Goal: Information Seeking & Learning: Check status

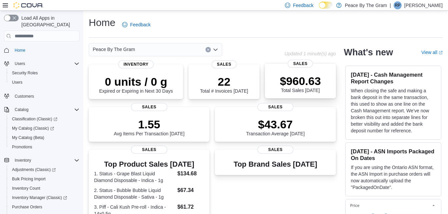
click at [318, 83] on p "$960.63" at bounding box center [300, 80] width 41 height 13
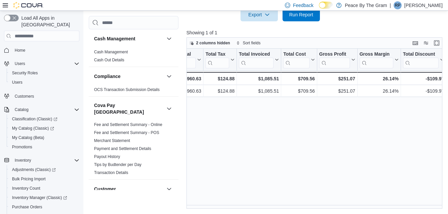
scroll to position [0, 267]
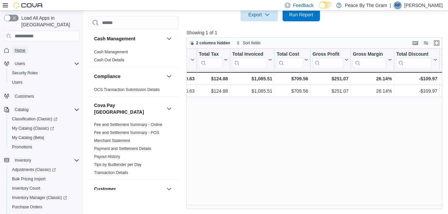
click at [19, 48] on span "Home" at bounding box center [20, 50] width 11 height 5
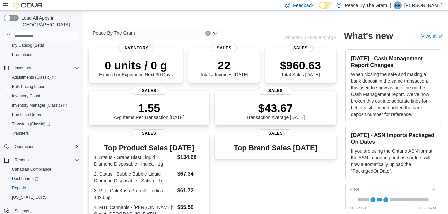
scroll to position [23, 0]
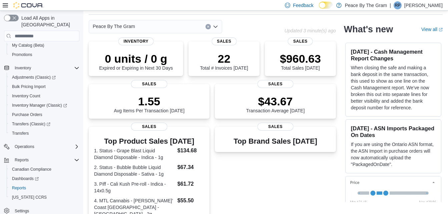
click at [279, 122] on div "0 units / 0 g Expired or Expiring in Next 30 Days Inventory 22 Total # Invoices…" at bounding box center [212, 215] width 247 height 348
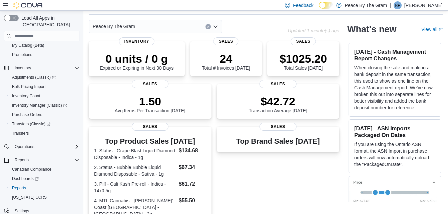
click at [173, 22] on div "Home Feedback Peace By The Gram Updated 1 minute(s) ago 0 units / 0 g Expired o…" at bounding box center [265, 191] width 365 height 407
click at [184, 53] on div "Home Feedback Peace By The Gram Updated 1 minute(s) ago 0 units / 0 g Expired o…" at bounding box center [265, 191] width 365 height 407
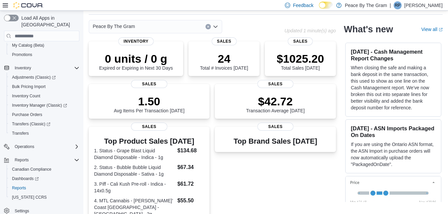
click at [288, 180] on div "Top Brand Sales Today Sales" at bounding box center [275, 187] width 121 height 120
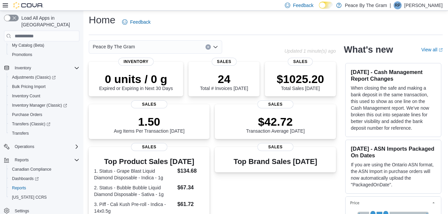
scroll to position [0, 0]
